Goal: Task Accomplishment & Management: Complete application form

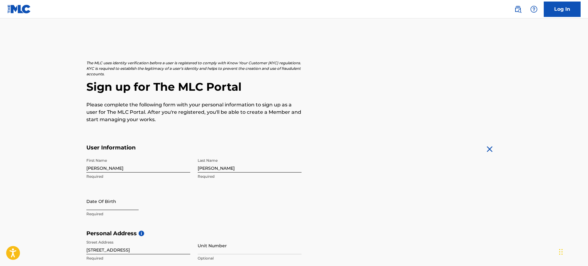
select select "8"
select select "2025"
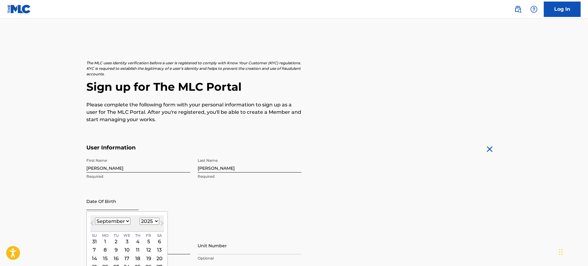
click at [101, 207] on input "text" at bounding box center [112, 201] width 52 height 18
click at [125, 220] on select "January February March April May June July August September October November De…" at bounding box center [112, 221] width 35 height 7
select select "4"
click at [95, 218] on select "January February March April May June July August September October November De…" at bounding box center [112, 221] width 35 height 7
click at [147, 222] on select "1899 1900 1901 1902 1903 1904 1905 1906 1907 1908 1909 1910 1911 1912 1913 1914…" at bounding box center [150, 221] width 20 height 7
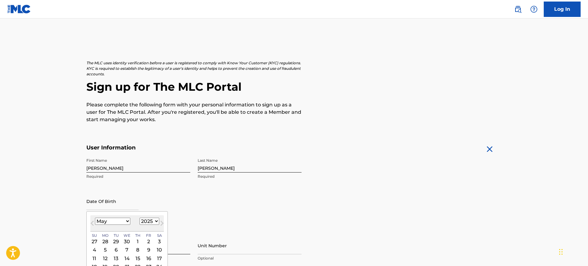
select select "1989"
click at [140, 218] on select "1899 1900 1901 1902 1903 1904 1905 1906 1907 1908 1909 1910 1911 1912 1913 1914…" at bounding box center [150, 221] width 20 height 7
click at [137, 243] on div "4" at bounding box center [137, 241] width 7 height 7
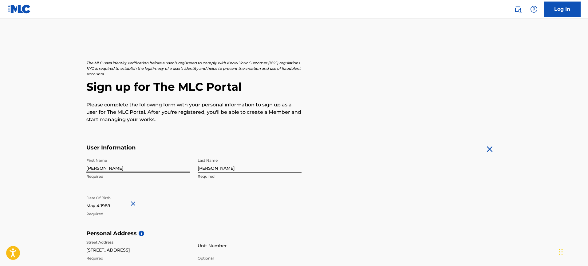
click at [116, 167] on input "[PERSON_NAME]" at bounding box center [138, 164] width 104 height 18
click at [248, 170] on input "[PERSON_NAME]" at bounding box center [250, 164] width 104 height 18
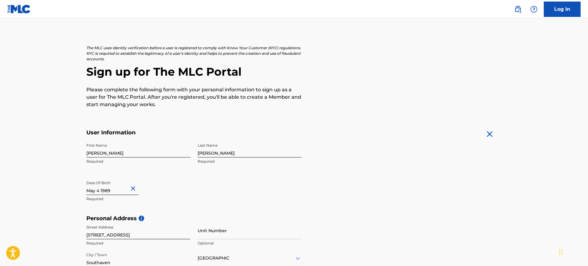
scroll to position [83, 0]
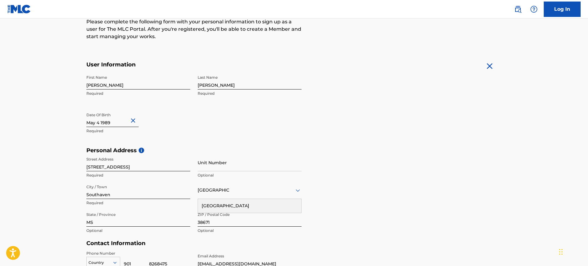
click at [368, 220] on div "Personal Address i Street Address [STREET_ADDRESS] Required Unit Number Optiona…" at bounding box center [293, 193] width 415 height 93
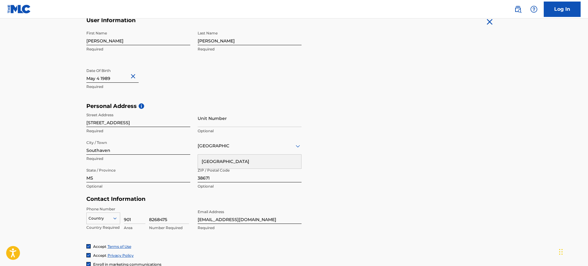
scroll to position [184, 0]
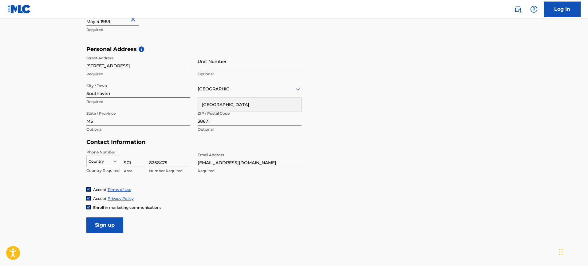
click at [111, 159] on div at bounding box center [103, 161] width 33 height 7
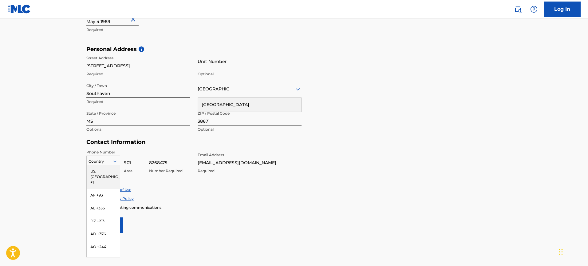
click at [107, 170] on div "US, [GEOGRAPHIC_DATA] +1" at bounding box center [103, 177] width 33 height 24
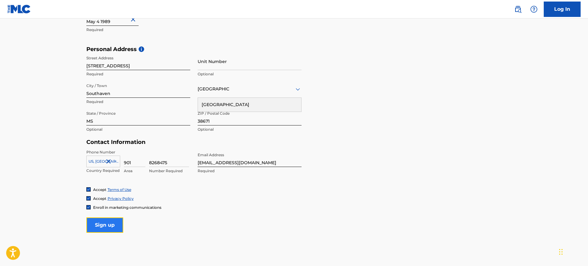
click at [115, 231] on input "Sign up" at bounding box center [104, 224] width 37 height 15
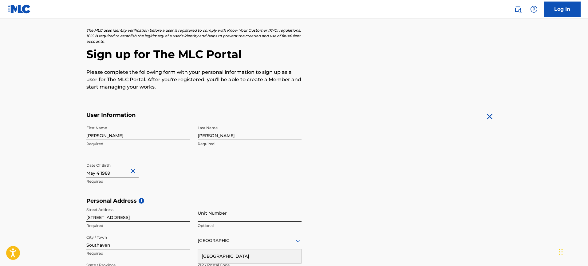
scroll to position [215, 0]
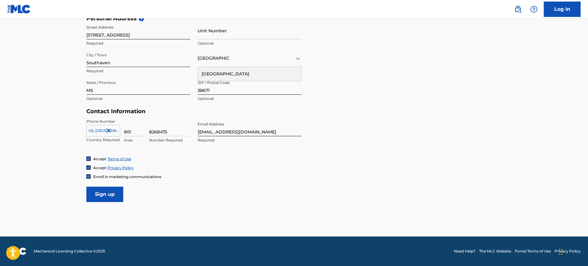
click at [297, 61] on icon at bounding box center [297, 58] width 7 height 7
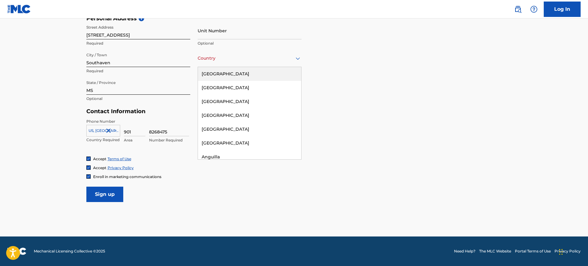
click at [268, 72] on div "[GEOGRAPHIC_DATA]" at bounding box center [249, 74] width 103 height 14
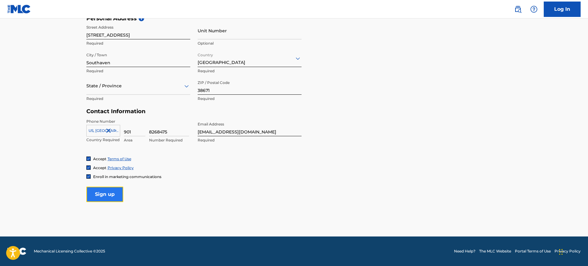
click at [108, 200] on input "Sign up" at bounding box center [104, 194] width 37 height 15
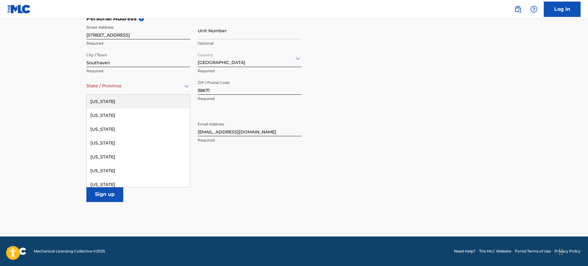
click at [163, 88] on div at bounding box center [138, 86] width 104 height 8
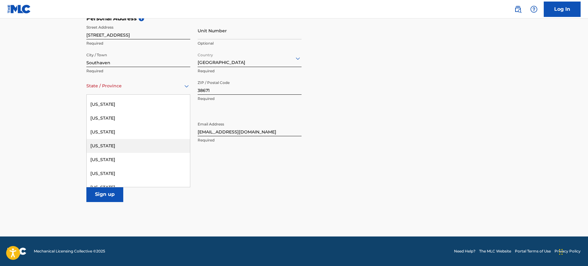
scroll to position [359, 0]
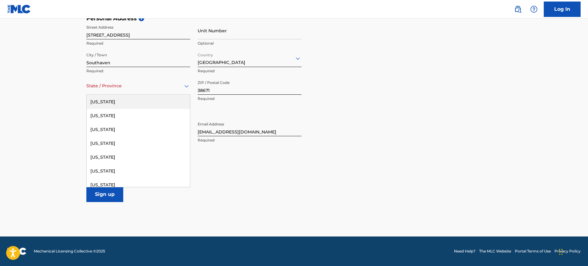
click at [123, 101] on div "[US_STATE]" at bounding box center [138, 102] width 103 height 14
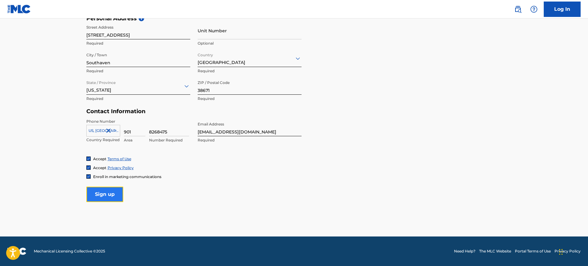
click at [107, 198] on input "Sign up" at bounding box center [104, 194] width 37 height 15
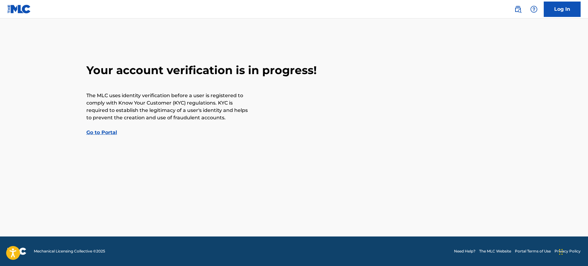
click at [107, 133] on link "Go to Portal" at bounding box center [101, 132] width 31 height 6
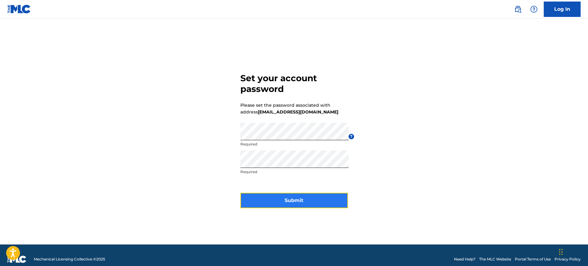
click at [280, 203] on button "Submit" at bounding box center [294, 200] width 108 height 15
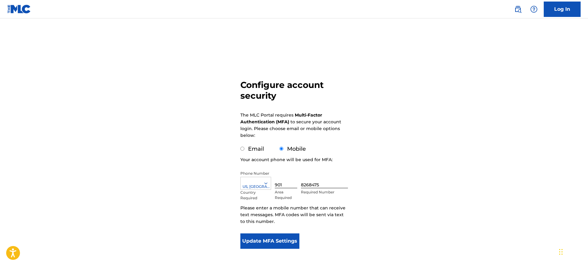
scroll to position [5, 0]
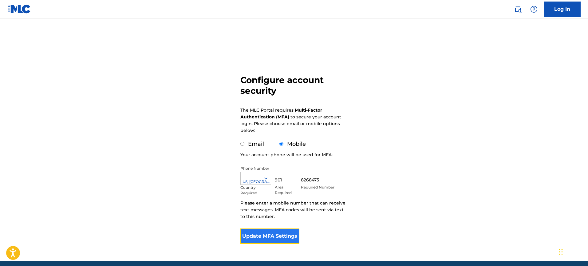
click at [290, 232] on button "Update MFA Settings" at bounding box center [269, 235] width 59 height 15
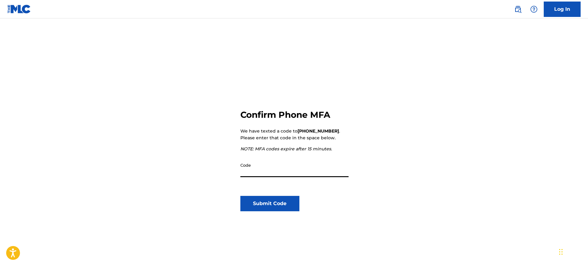
click at [317, 165] on input "Code" at bounding box center [294, 168] width 108 height 18
type input "178210"
click at [293, 207] on button "Submit Code" at bounding box center [269, 203] width 59 height 15
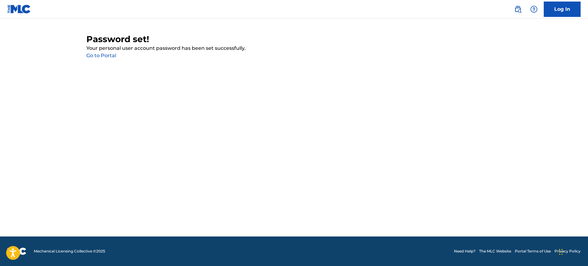
click at [108, 56] on link "Go to Portal" at bounding box center [101, 56] width 30 height 6
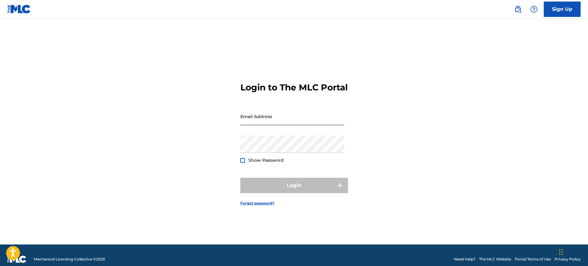
click at [289, 124] on input "Email Address" at bounding box center [292, 117] width 104 height 18
type input "[EMAIL_ADDRESS][DOMAIN_NAME]"
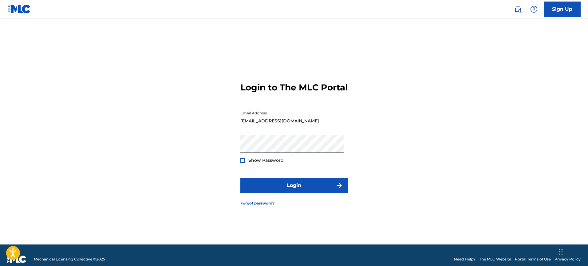
click at [243, 163] on div at bounding box center [242, 160] width 5 height 5
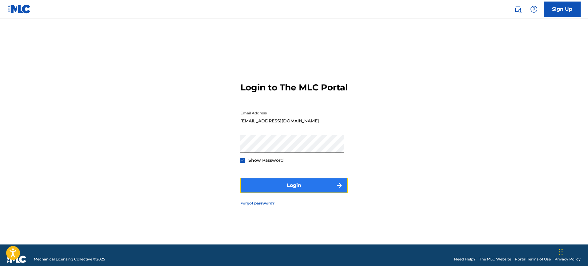
click at [282, 189] on button "Login" at bounding box center [294, 185] width 108 height 15
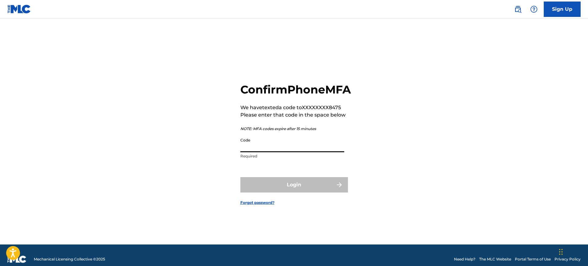
click at [319, 152] on input "Code" at bounding box center [292, 144] width 104 height 18
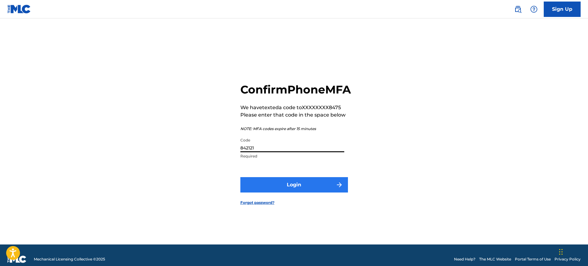
type input "842121"
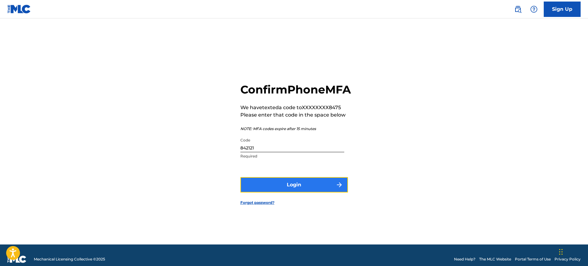
click at [303, 187] on button "Login" at bounding box center [294, 184] width 108 height 15
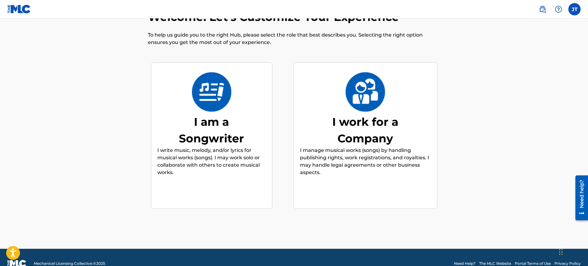
click at [229, 116] on div "I am a Songwriter" at bounding box center [211, 129] width 92 height 33
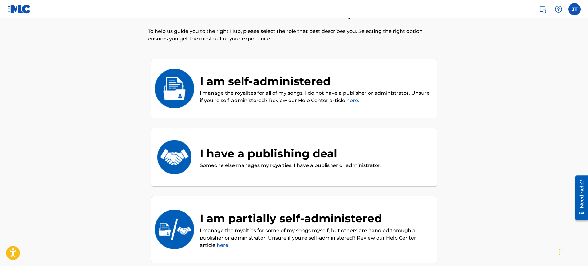
click at [262, 105] on div "I am self-administered I manage the royalites for all of my songs. I do not hav…" at bounding box center [294, 89] width 286 height 60
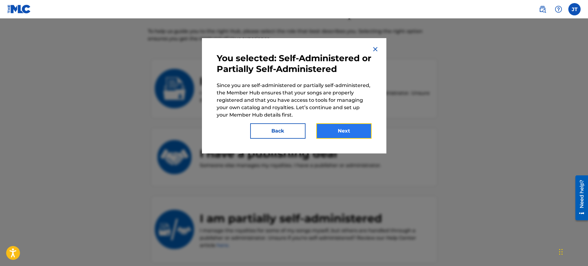
click at [333, 124] on button "Next" at bounding box center [343, 130] width 55 height 15
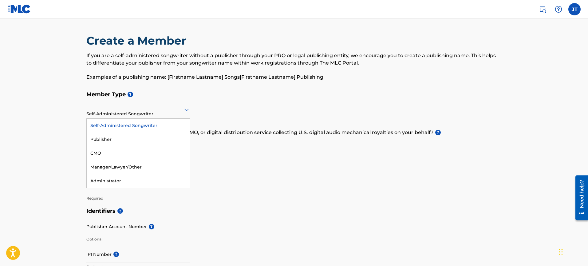
click at [187, 110] on icon at bounding box center [186, 110] width 4 height 2
click at [217, 112] on div "Member Type ? Self-Administered Songwriter selected, 1 of 5. 5 results availabl…" at bounding box center [293, 146] width 415 height 116
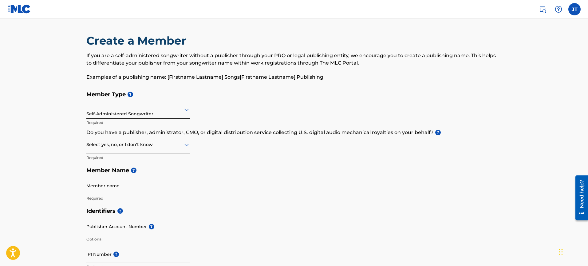
click at [189, 146] on icon at bounding box center [186, 144] width 7 height 7
click at [244, 149] on div "Member Type ? Self-Administered Songwriter Required Do you have a publisher, ad…" at bounding box center [293, 146] width 415 height 116
click at [191, 144] on div "Member Type ? Self-Administered Songwriter Required Do you have a publisher, ad…" at bounding box center [293, 146] width 415 height 116
click at [187, 144] on icon at bounding box center [186, 144] width 7 height 7
click at [143, 162] on div "Yes" at bounding box center [138, 161] width 103 height 14
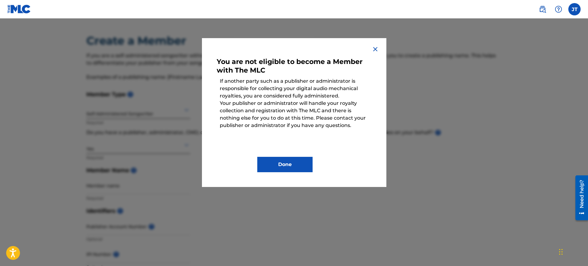
click at [376, 47] on img at bounding box center [375, 48] width 7 height 7
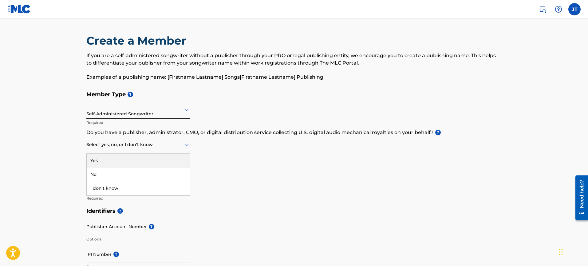
click at [187, 147] on icon at bounding box center [186, 144] width 7 height 7
click at [163, 179] on div "No" at bounding box center [138, 174] width 103 height 14
click at [229, 182] on div "Member Type ? Self-Administered Songwriter Required Do you have a publisher, ad…" at bounding box center [293, 146] width 415 height 116
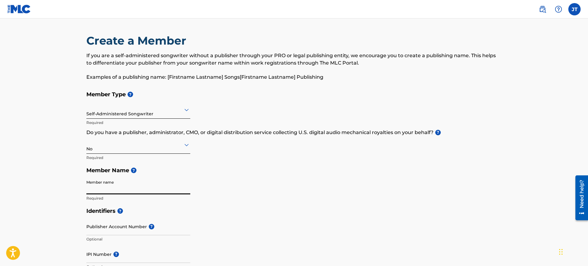
click at [173, 184] on input "Member name" at bounding box center [138, 186] width 104 height 18
type input "James O Threatt"
type input "[STREET_ADDRESS]"
click at [154, 189] on input "James O Threatt" at bounding box center [138, 186] width 104 height 18
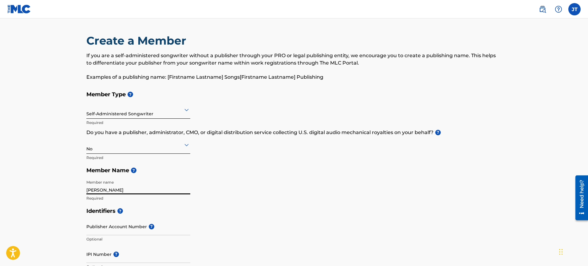
click at [154, 189] on input "James O Threatt" at bounding box center [138, 186] width 104 height 18
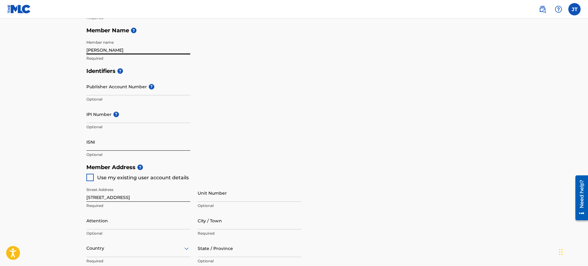
scroll to position [140, 0]
type input "Jay Threatt"
click at [141, 142] on input "ISNI" at bounding box center [138, 142] width 104 height 18
click at [235, 147] on div "Identifiers ? Publisher Account Number ? Optional IPI Number ? Optional ISNI Op…" at bounding box center [293, 113] width 415 height 96
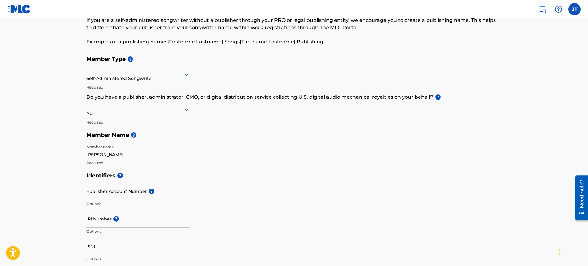
scroll to position [73, 0]
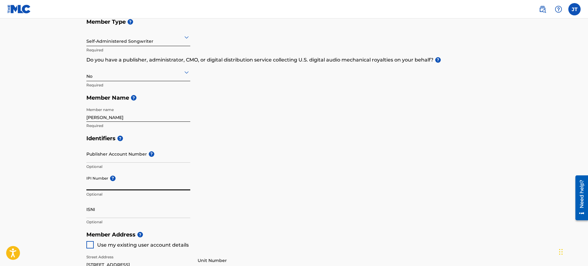
click at [133, 183] on input "IPI Number ?" at bounding box center [138, 182] width 104 height 18
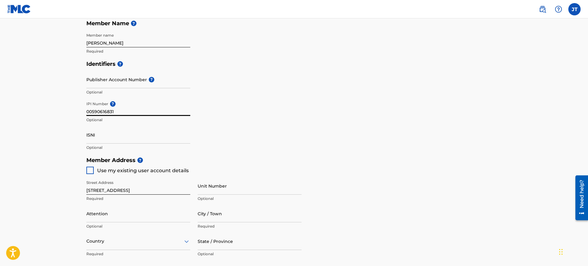
type input "00590616831"
click at [90, 170] on div at bounding box center [89, 170] width 7 height 7
type input "Southaven"
type input "38671"
type input "901"
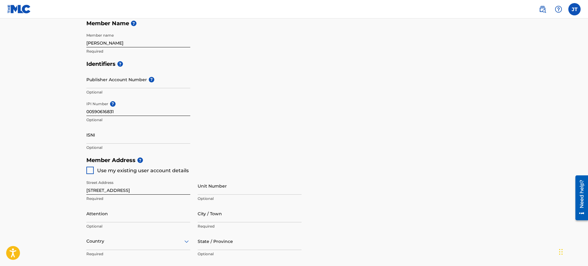
type input "8268475"
type input "[EMAIL_ADDRESS][DOMAIN_NAME]"
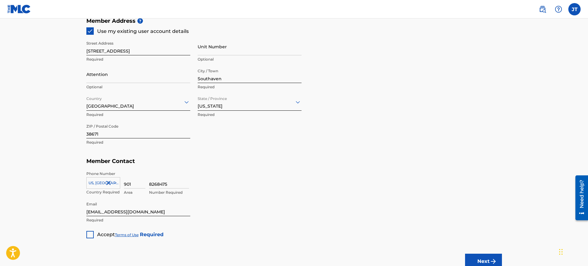
scroll to position [314, 0]
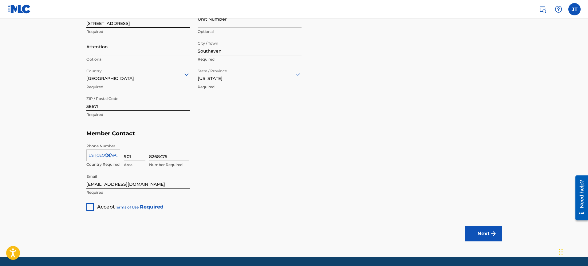
click at [89, 208] on div at bounding box center [89, 206] width 7 height 7
click at [469, 236] on button "Next" at bounding box center [483, 233] width 37 height 15
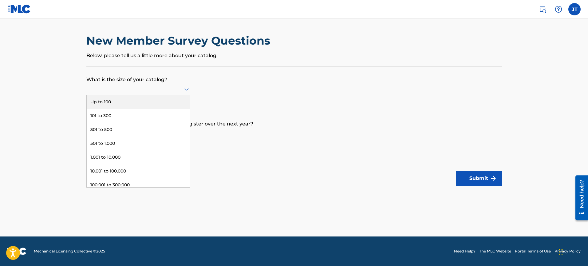
click at [176, 88] on div at bounding box center [138, 89] width 104 height 8
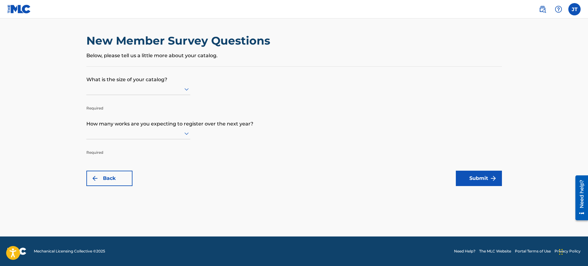
click at [328, 107] on form "What is the size of your catalog? Required How many works are you expecting to …" at bounding box center [293, 126] width 415 height 119
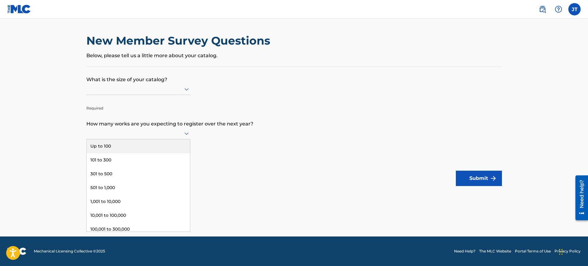
click at [183, 132] on icon at bounding box center [186, 133] width 7 height 7
click at [180, 91] on div at bounding box center [138, 89] width 104 height 8
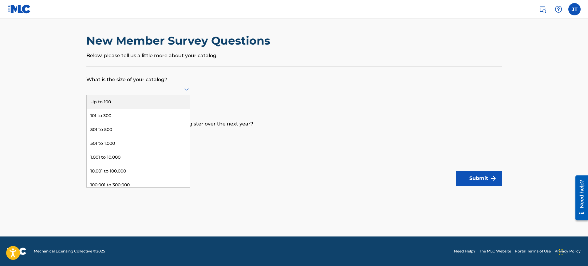
click at [169, 100] on div "Up to 100" at bounding box center [138, 102] width 103 height 14
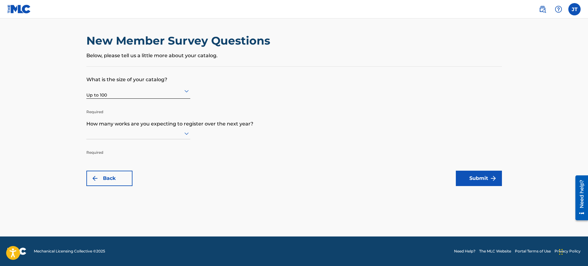
click at [187, 136] on icon at bounding box center [186, 133] width 7 height 7
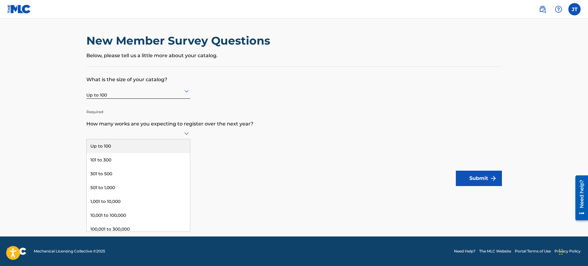
click at [168, 145] on div "Up to 100" at bounding box center [138, 146] width 103 height 14
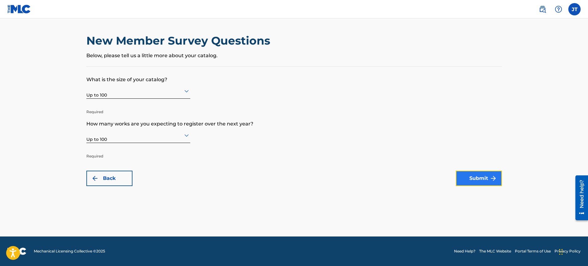
click at [485, 184] on button "Submit" at bounding box center [479, 178] width 46 height 15
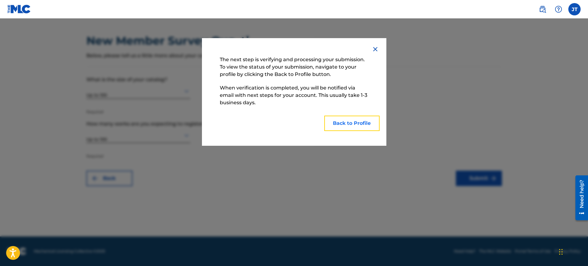
click at [370, 125] on button "Back to Profile" at bounding box center [351, 123] width 55 height 15
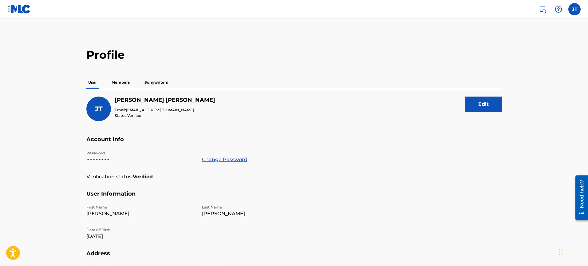
click at [124, 82] on p "Members" at bounding box center [121, 82] width 22 height 13
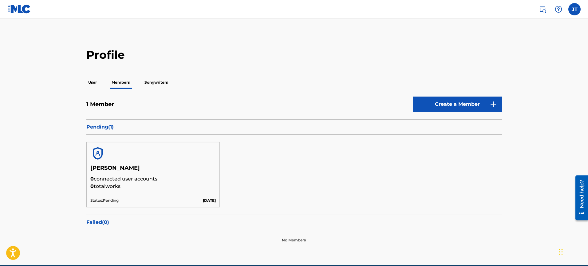
click at [165, 83] on p "Songwriters" at bounding box center [156, 82] width 27 height 13
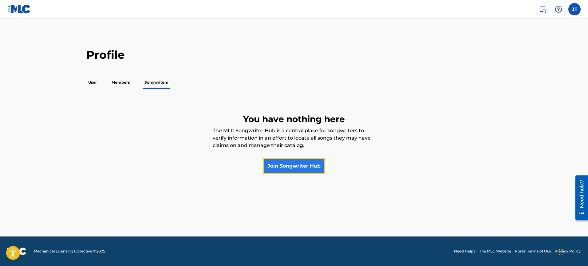
click at [294, 162] on link "Join Songwriter Hub" at bounding box center [294, 165] width 62 height 15
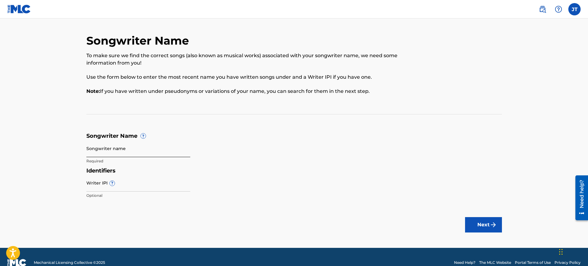
click at [158, 152] on input "Songwriter name" at bounding box center [138, 149] width 104 height 18
type input "Jay Threatt"
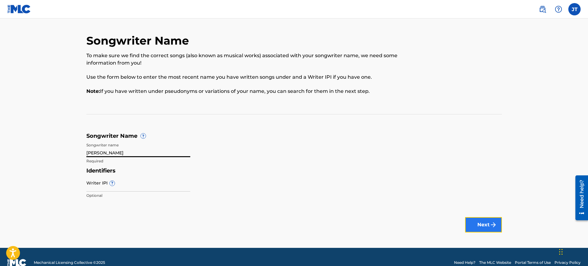
click at [496, 221] on img "submit" at bounding box center [493, 224] width 7 height 7
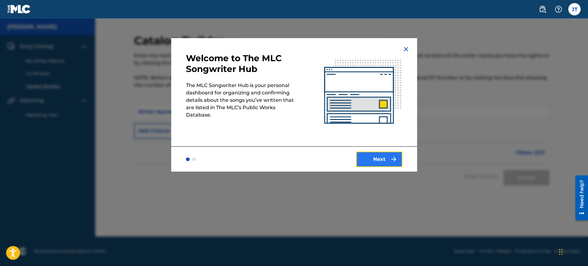
click at [384, 157] on button "Next" at bounding box center [379, 159] width 46 height 15
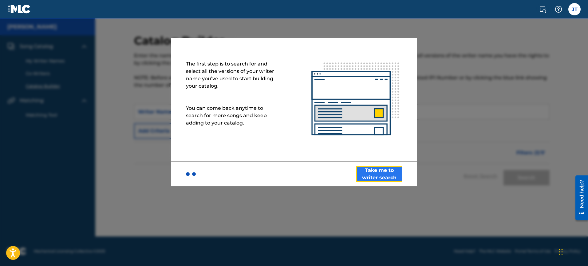
click at [395, 173] on button "Take me to writer search" at bounding box center [379, 173] width 46 height 15
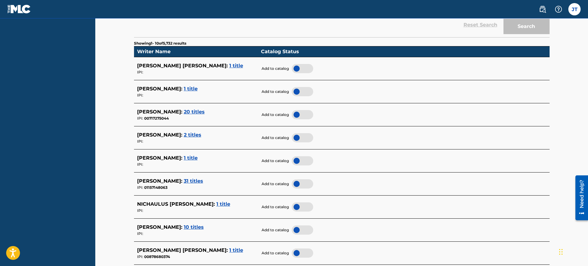
scroll to position [293, 0]
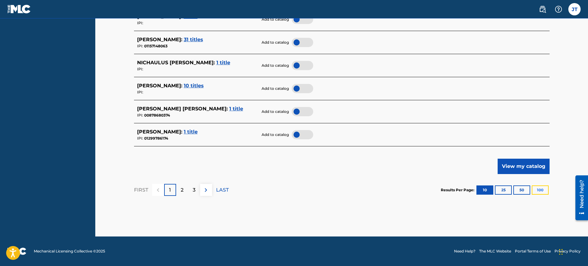
click at [537, 192] on button "100" at bounding box center [540, 189] width 17 height 9
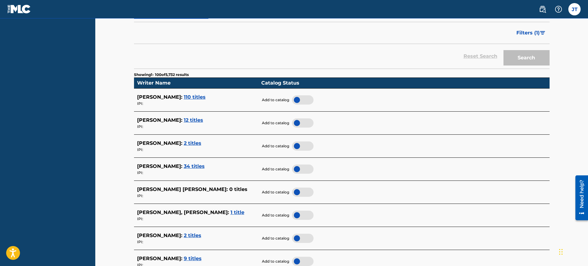
scroll to position [0, 0]
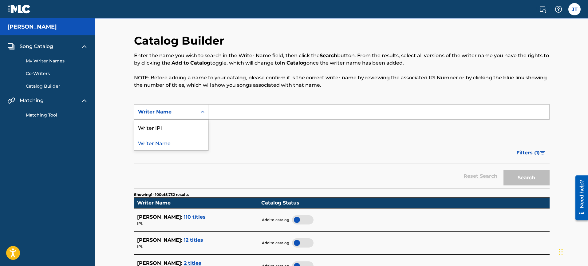
click at [196, 113] on div "Writer Name" at bounding box center [165, 112] width 63 height 12
click at [174, 123] on div "Writer IPI" at bounding box center [171, 127] width 74 height 15
click at [241, 112] on input "Search Form" at bounding box center [378, 111] width 341 height 15
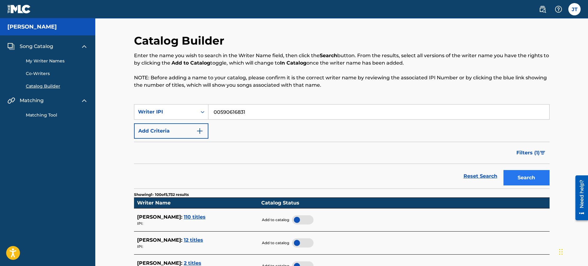
type input "00590616831"
click at [527, 175] on button "Search" at bounding box center [526, 177] width 46 height 15
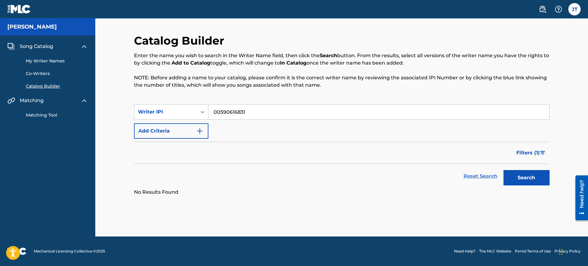
click at [485, 176] on link "Reset Search" at bounding box center [480, 176] width 40 height 14
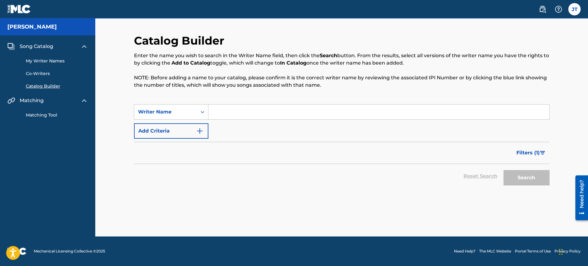
click at [84, 48] on img at bounding box center [84, 46] width 7 height 7
click at [84, 47] on img at bounding box center [84, 46] width 7 height 7
click at [45, 86] on link "Catalog Builder" at bounding box center [57, 86] width 62 height 6
click at [53, 85] on link "Catalog Builder" at bounding box center [57, 86] width 62 height 6
click at [199, 132] on img "Search Form" at bounding box center [199, 130] width 7 height 7
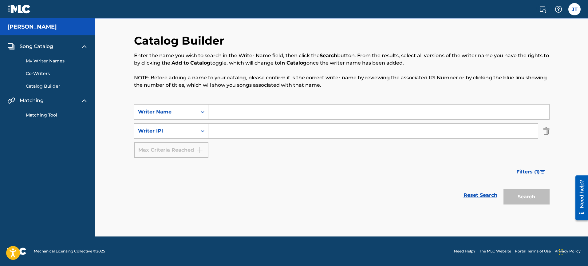
click at [83, 101] on img at bounding box center [84, 100] width 7 height 7
click at [45, 61] on link "My Writer Names" at bounding box center [57, 61] width 62 height 6
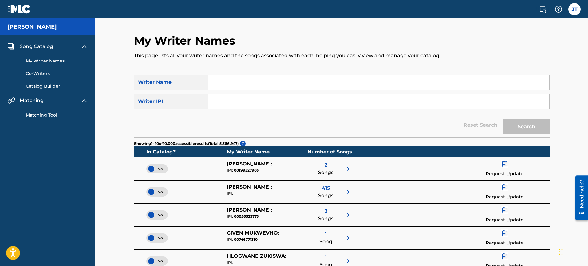
click at [33, 47] on span "Song Catalog" at bounding box center [36, 46] width 33 height 7
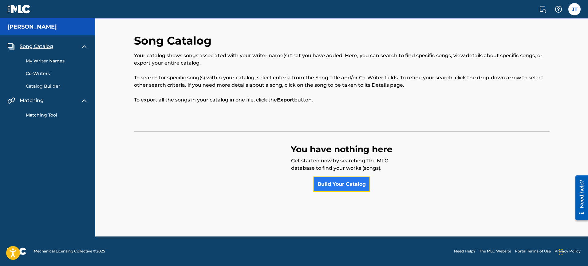
click at [325, 186] on link "Build Your Catalog" at bounding box center [341, 183] width 57 height 15
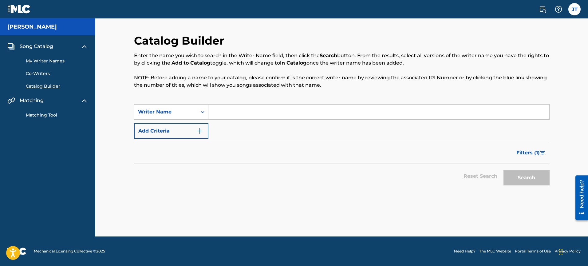
click at [15, 10] on img at bounding box center [19, 9] width 24 height 9
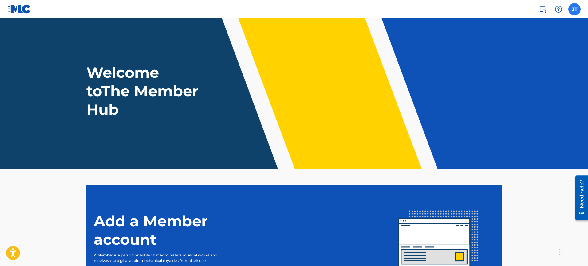
click at [573, 9] on label at bounding box center [574, 9] width 12 height 12
click at [574, 9] on input "JT James Threatt jaythreattmusic@gmail.com Notification Preferences Profile Log…" at bounding box center [574, 9] width 0 height 0
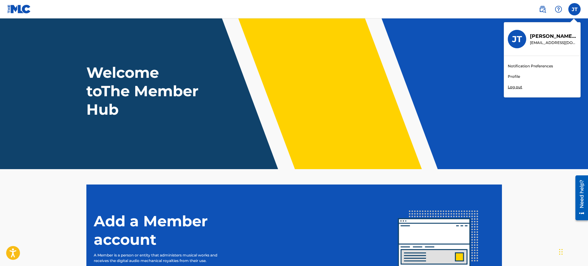
click at [517, 75] on link "Profile" at bounding box center [514, 77] width 12 height 6
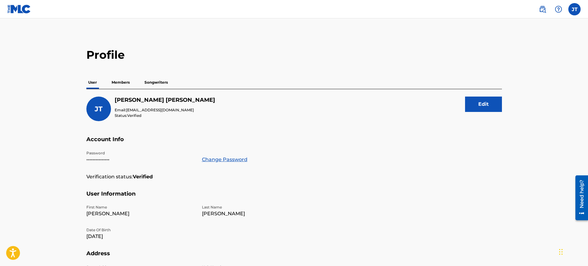
click at [127, 84] on p "Members" at bounding box center [121, 82] width 22 height 13
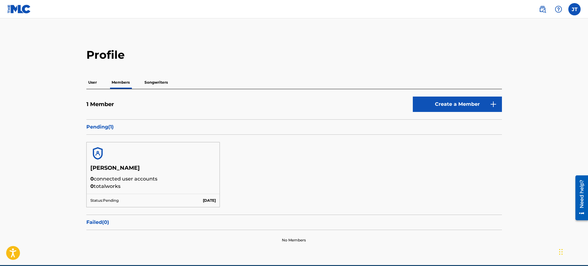
click at [144, 82] on p "Songwriters" at bounding box center [156, 82] width 27 height 13
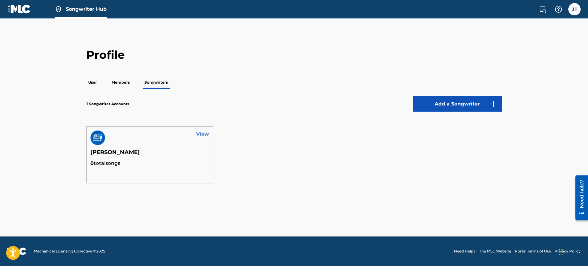
click at [199, 135] on link "View" at bounding box center [202, 133] width 13 height 7
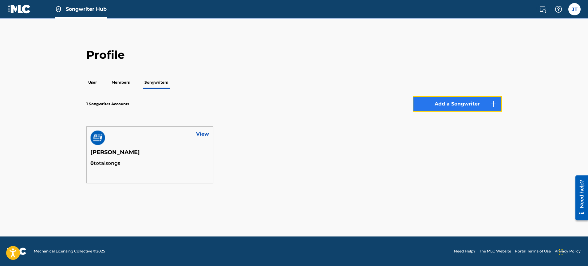
click at [436, 105] on button "Add a Songwriter" at bounding box center [457, 103] width 89 height 15
